Goal: Transaction & Acquisition: Subscribe to service/newsletter

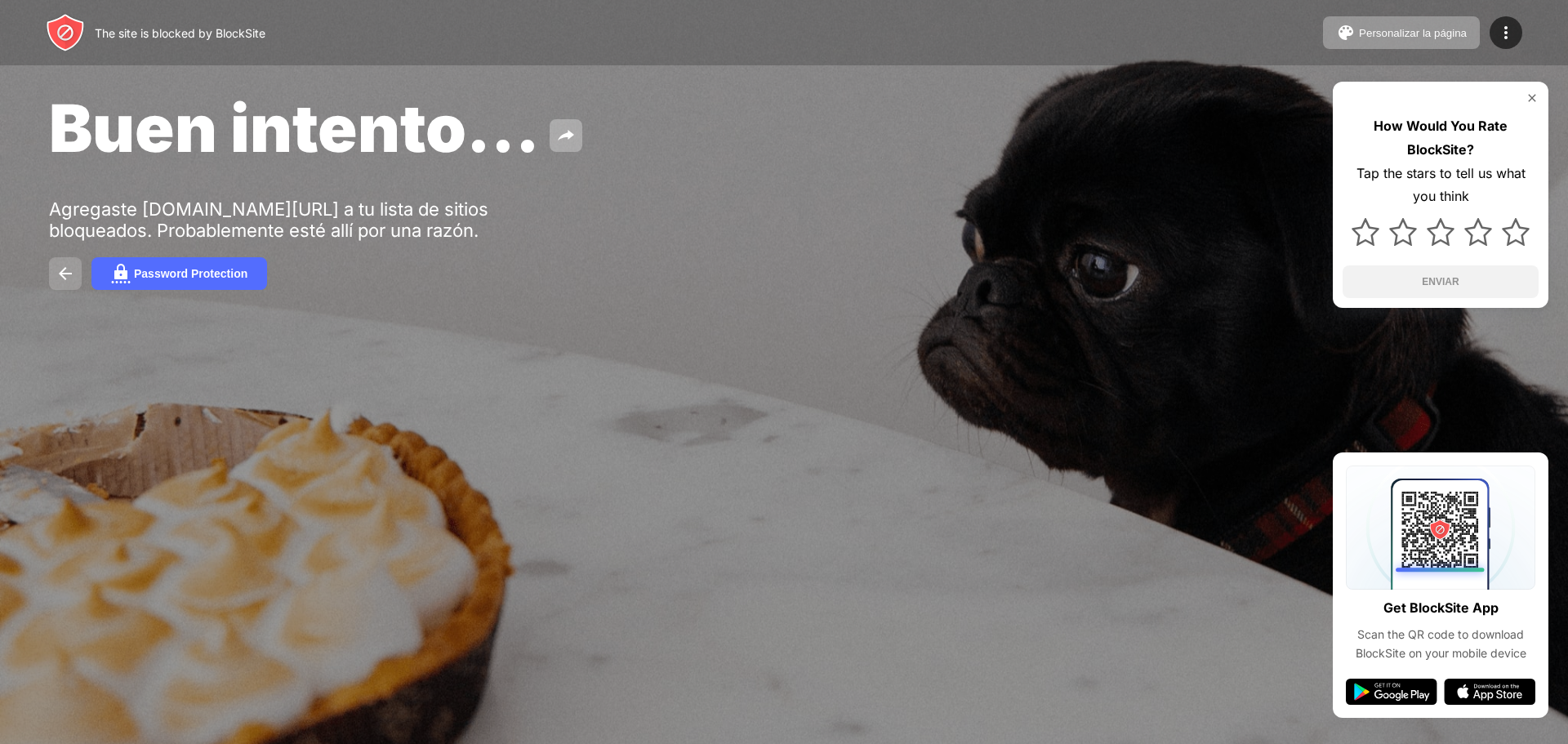
click at [55, 274] on button at bounding box center [66, 274] width 33 height 33
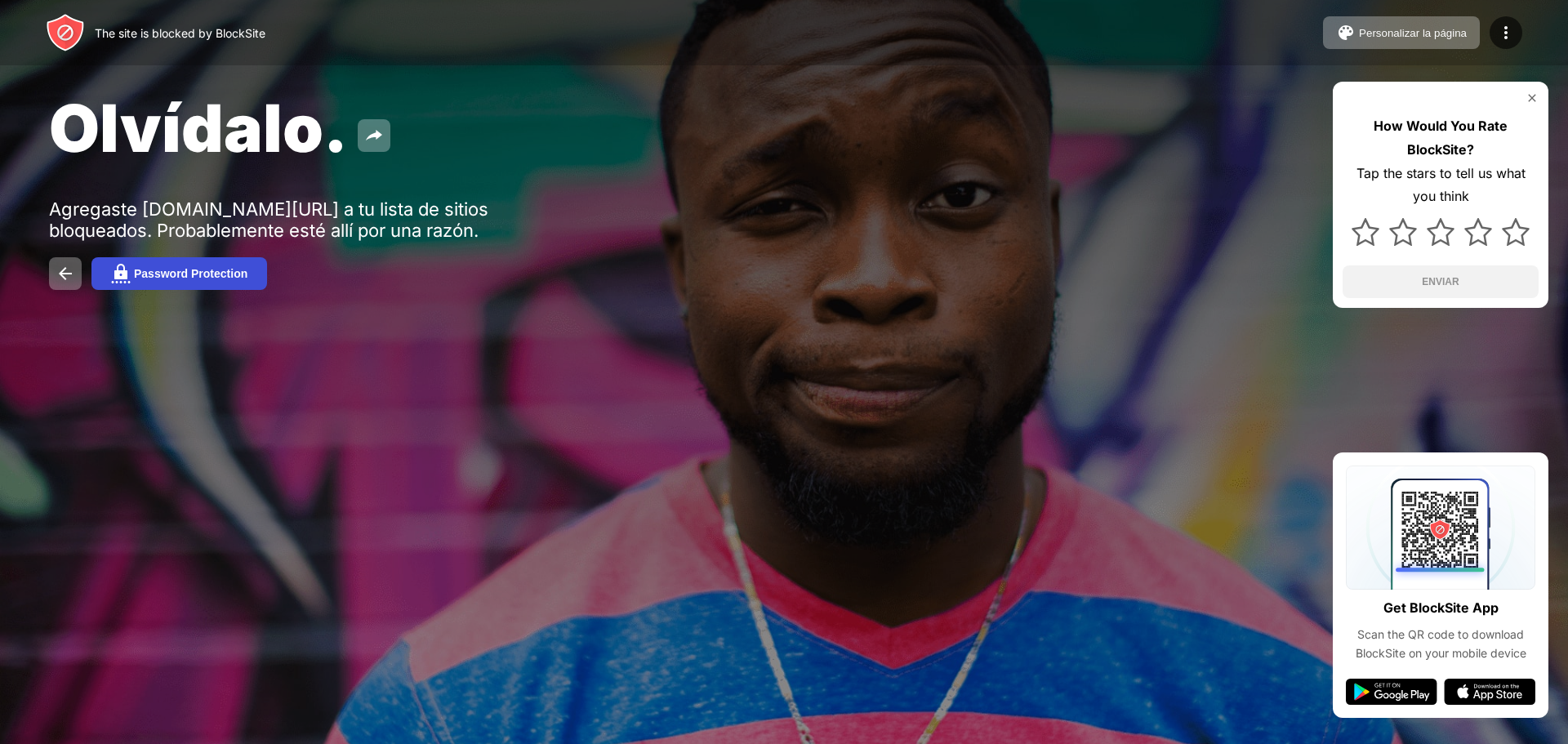
click at [236, 273] on div "Password Protection" at bounding box center [191, 273] width 113 height 13
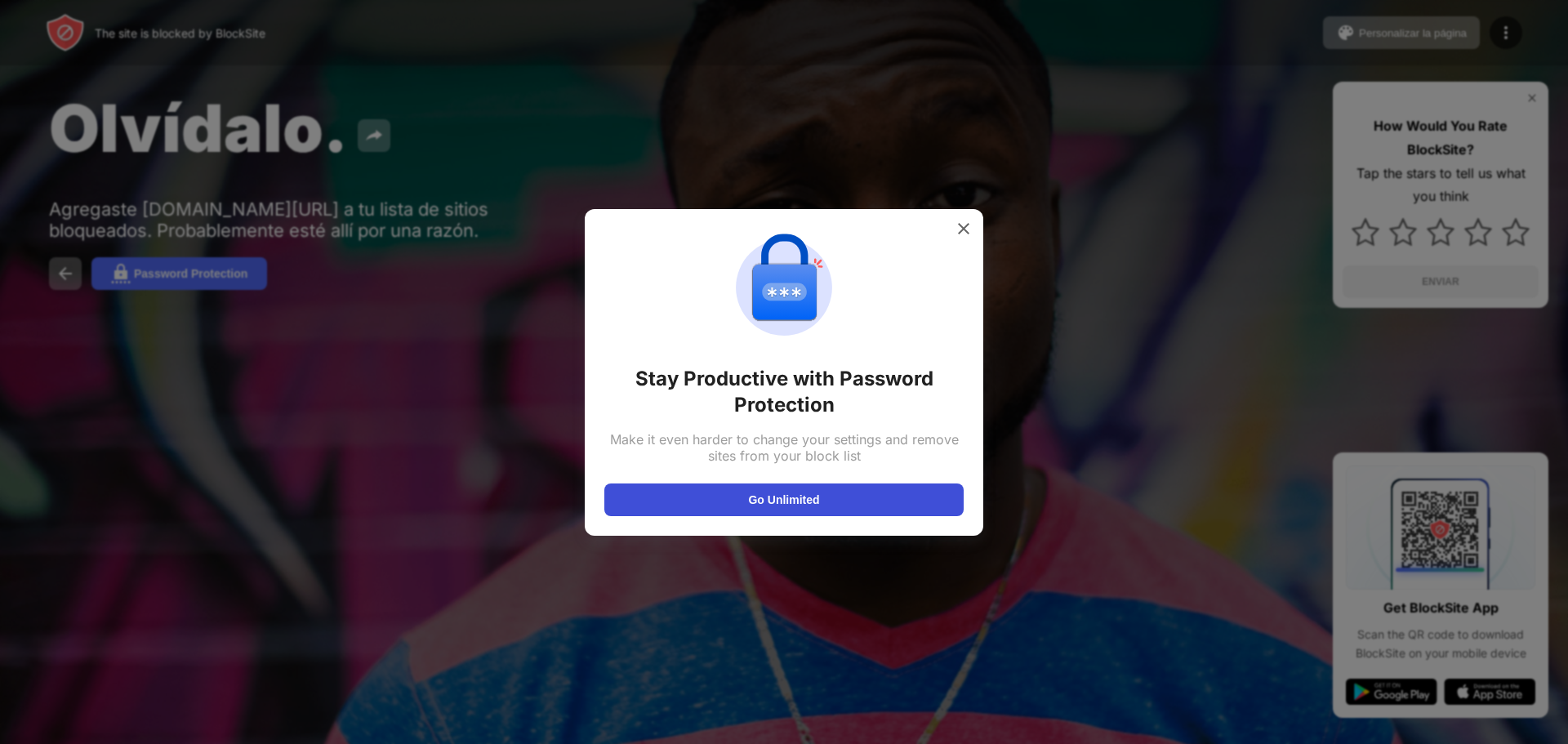
click at [937, 504] on button "Go Unlimited" at bounding box center [784, 500] width 360 height 33
